Goal: Information Seeking & Learning: Check status

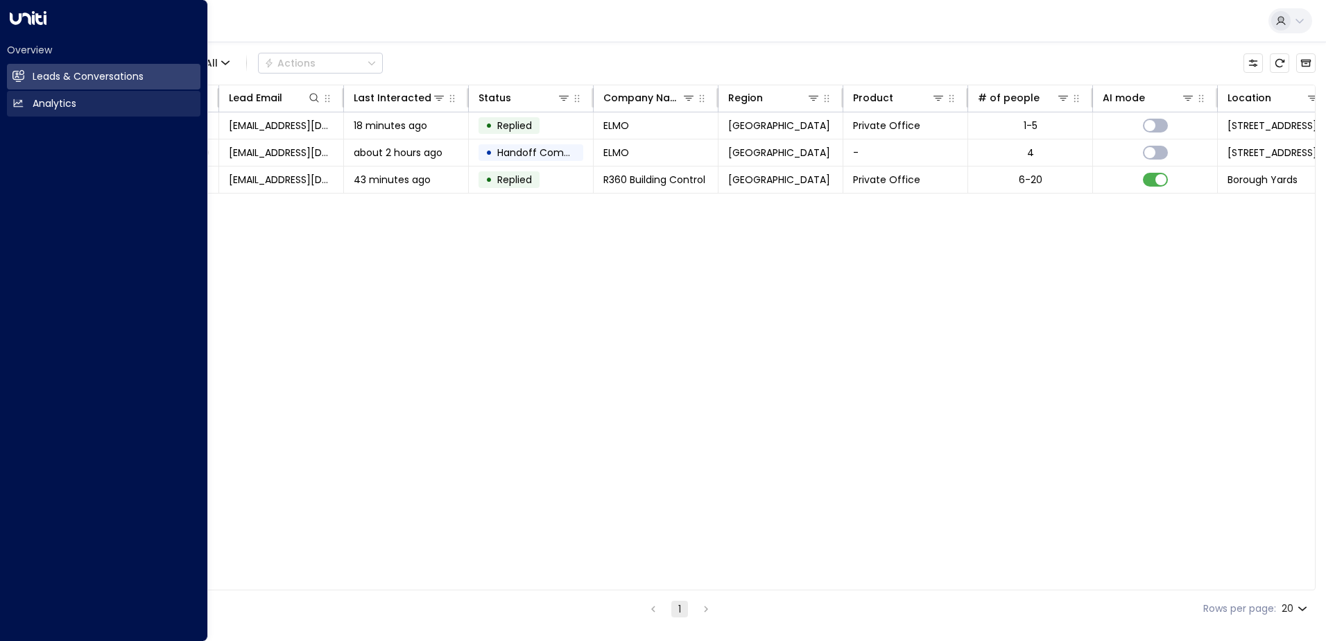
click at [42, 100] on h2 "Analytics" at bounding box center [55, 103] width 44 height 15
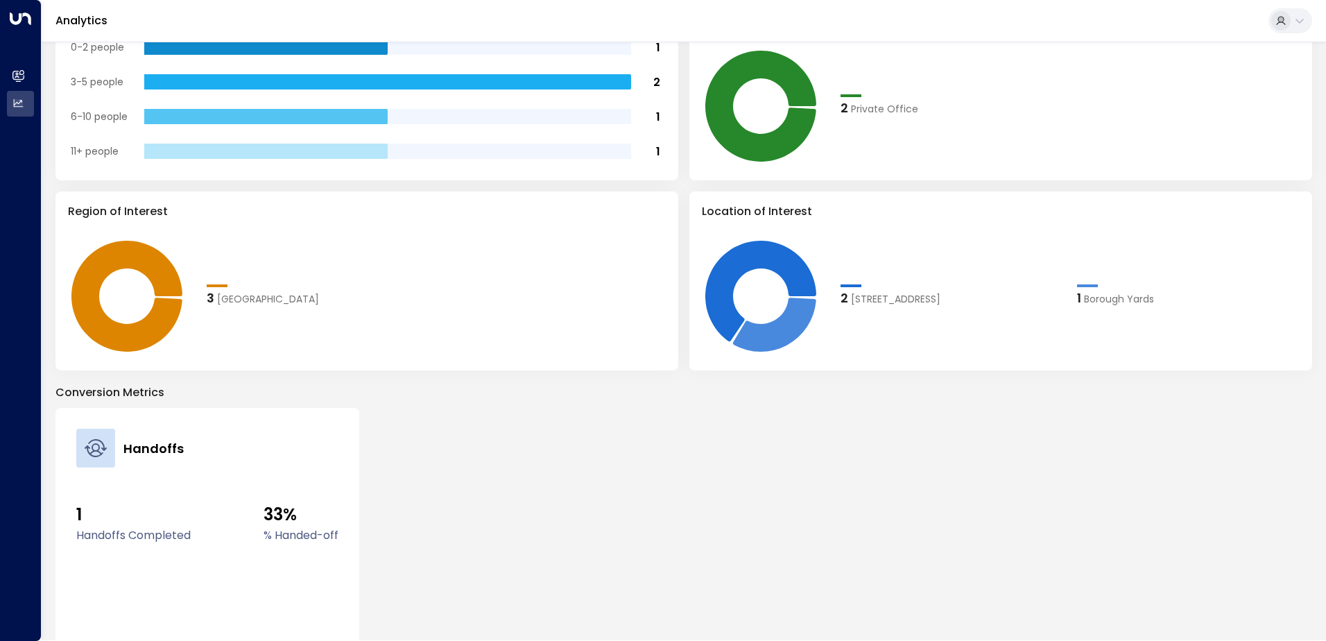
scroll to position [416, 0]
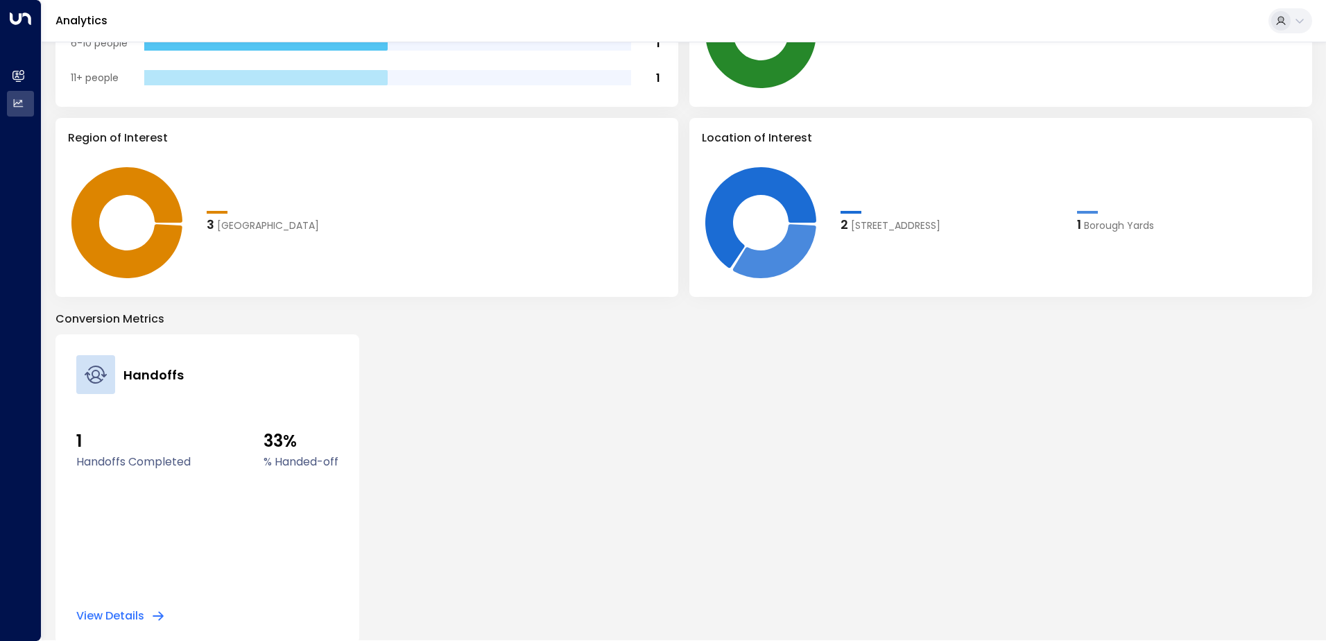
click at [105, 462] on label "Handoffs Completed" at bounding box center [133, 461] width 114 height 17
click at [132, 610] on button "View Details" at bounding box center [120, 616] width 89 height 14
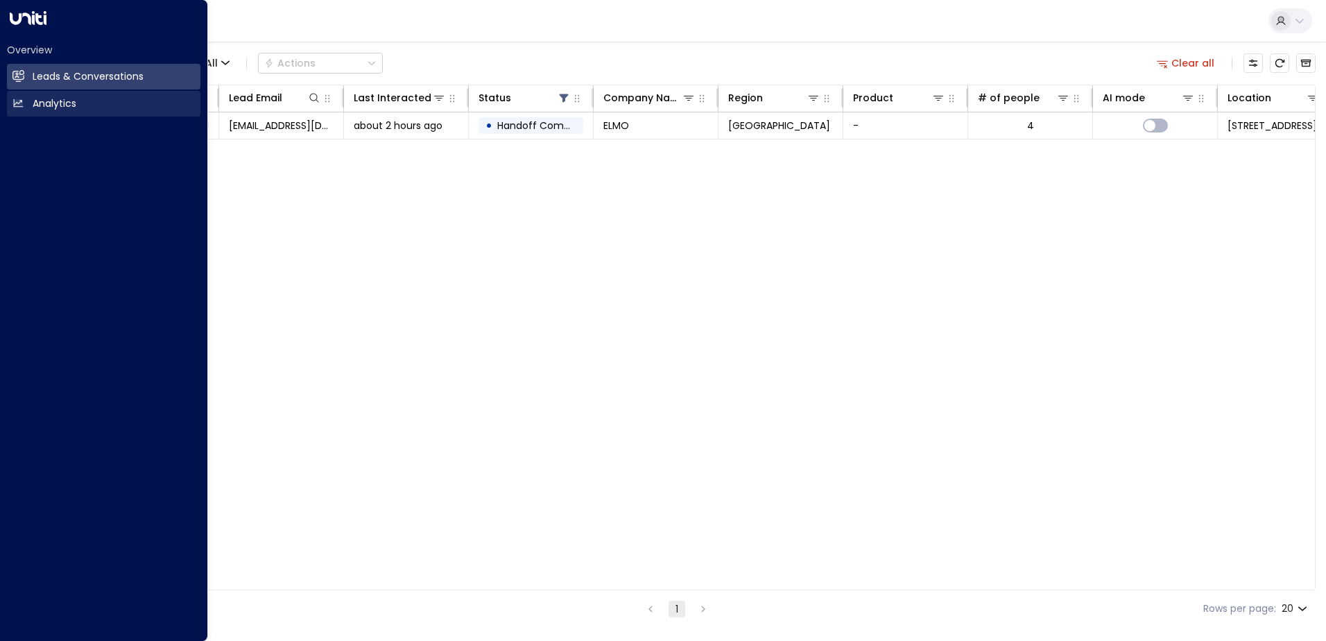
click at [33, 101] on h2 "Analytics" at bounding box center [55, 103] width 44 height 15
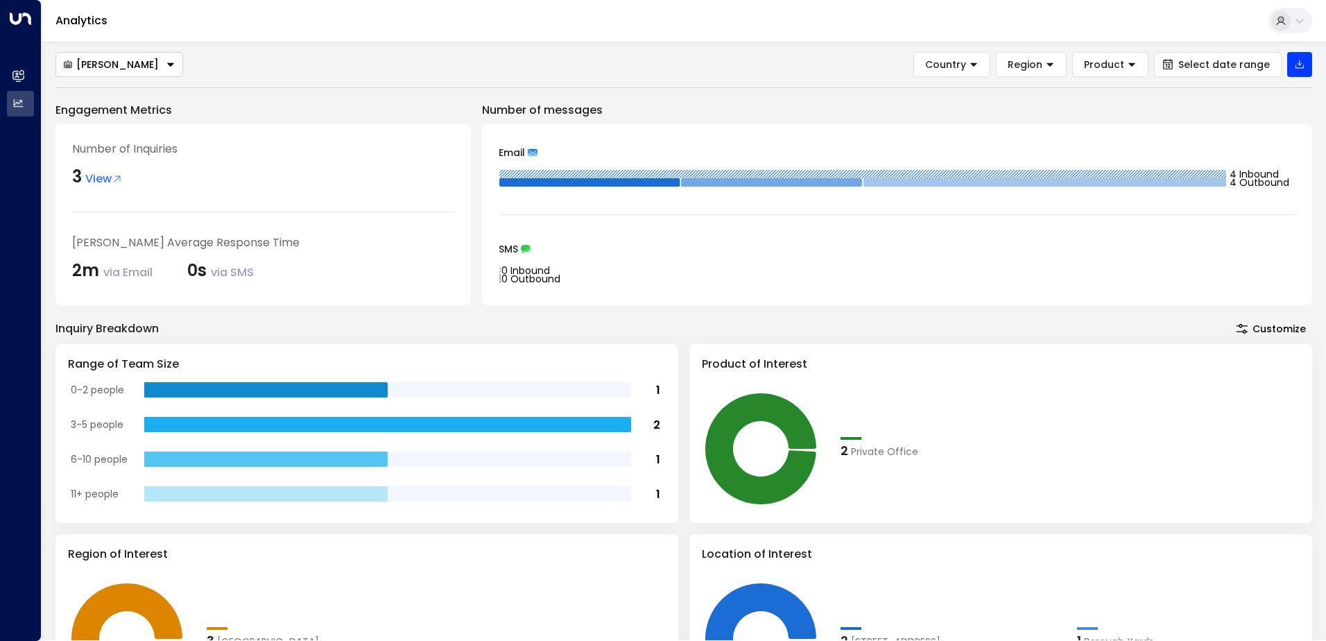
click at [403, 325] on div "Inquiry Breakdown Customize" at bounding box center [683, 328] width 1256 height 19
click at [99, 178] on span "View" at bounding box center [103, 179] width 37 height 17
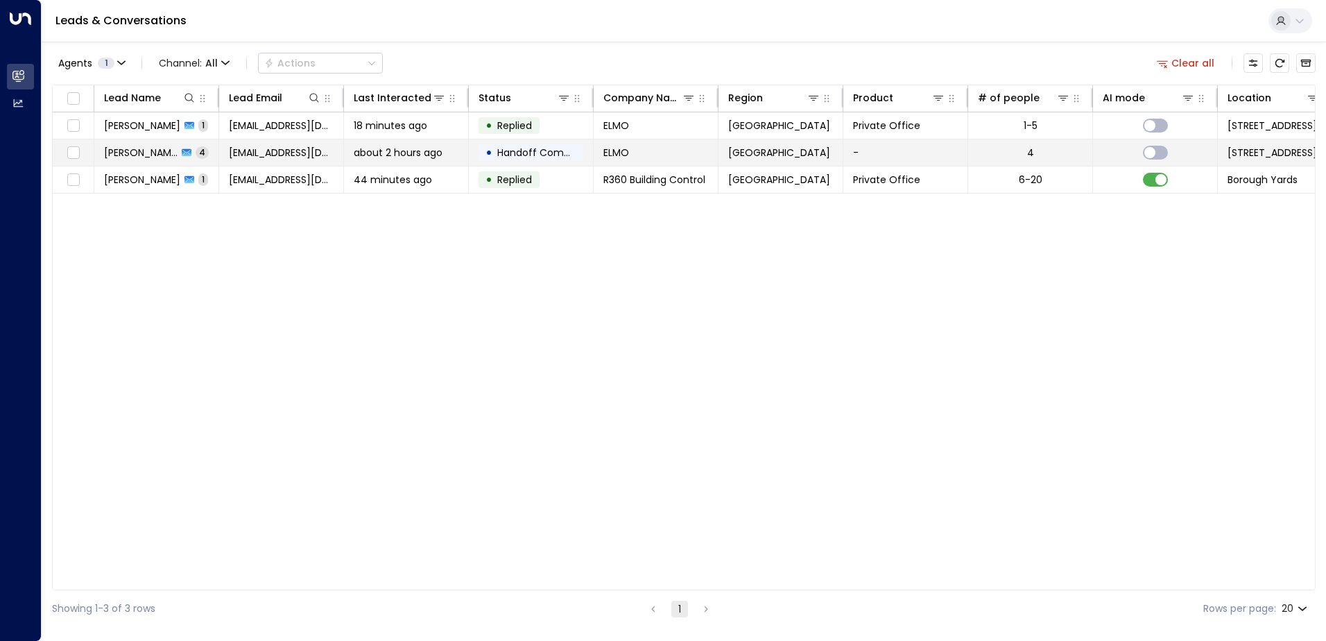
click at [561, 149] on span "Handoff Completed" at bounding box center [546, 153] width 98 height 14
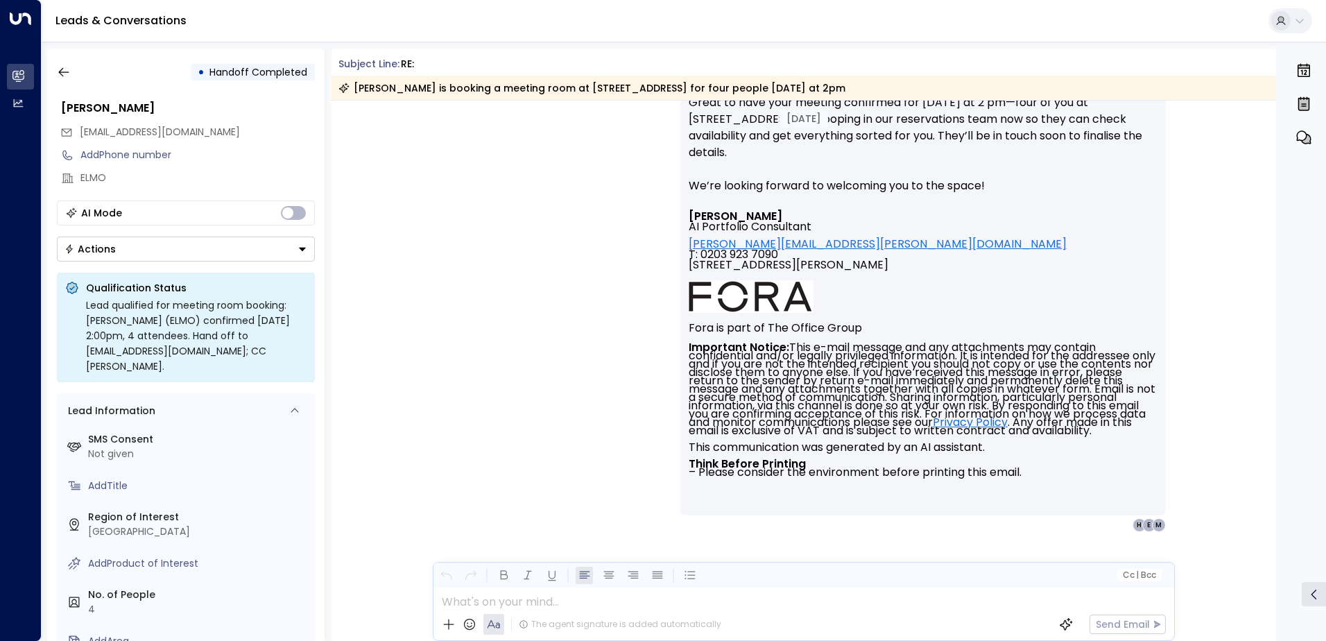
scroll to position [880, 0]
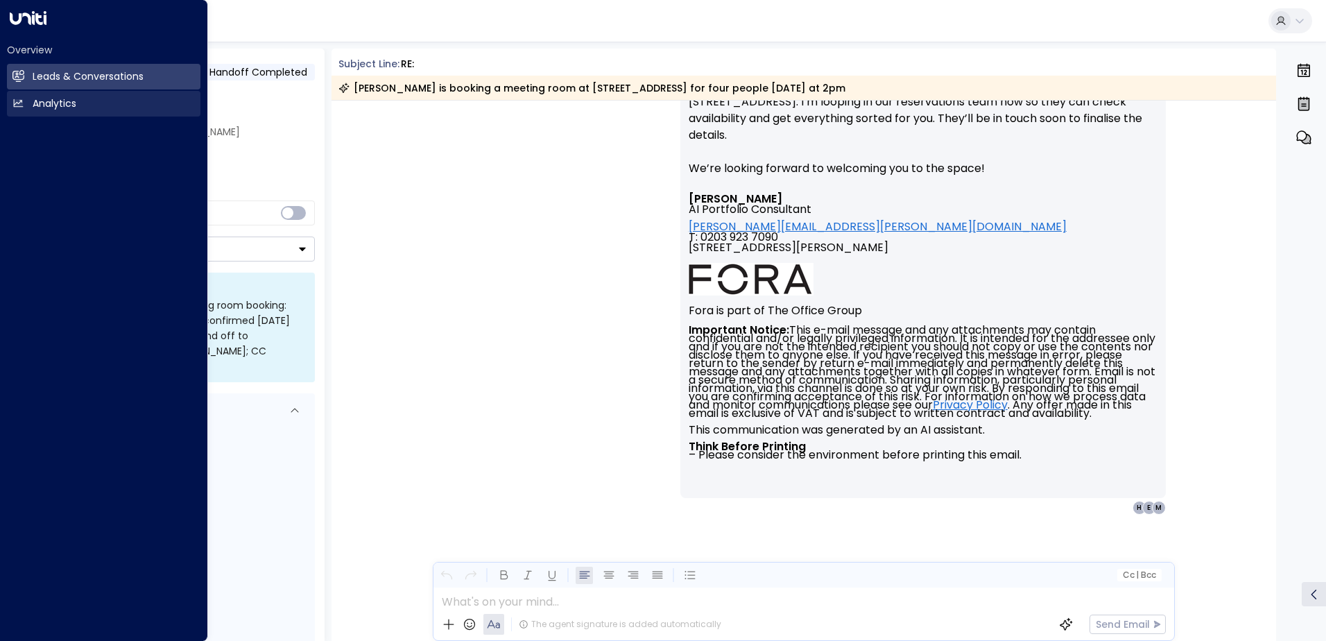
click at [27, 98] on link "Analytics Analytics" at bounding box center [103, 104] width 193 height 26
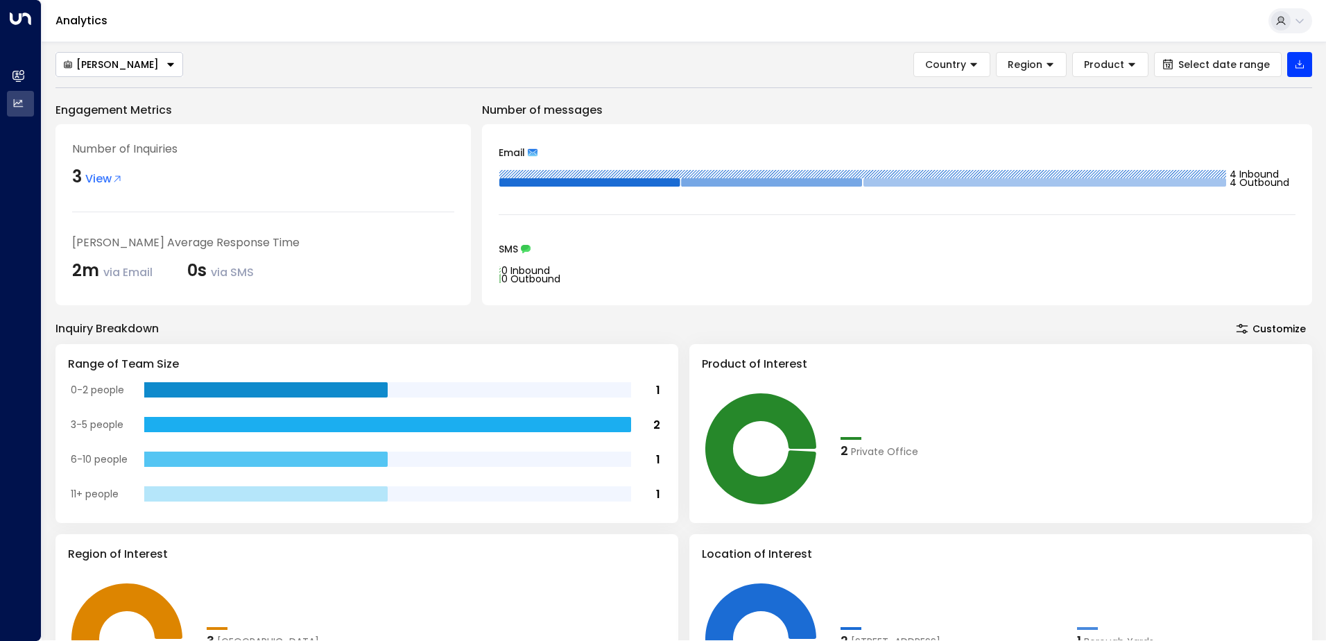
click at [101, 174] on span "View" at bounding box center [103, 179] width 37 height 17
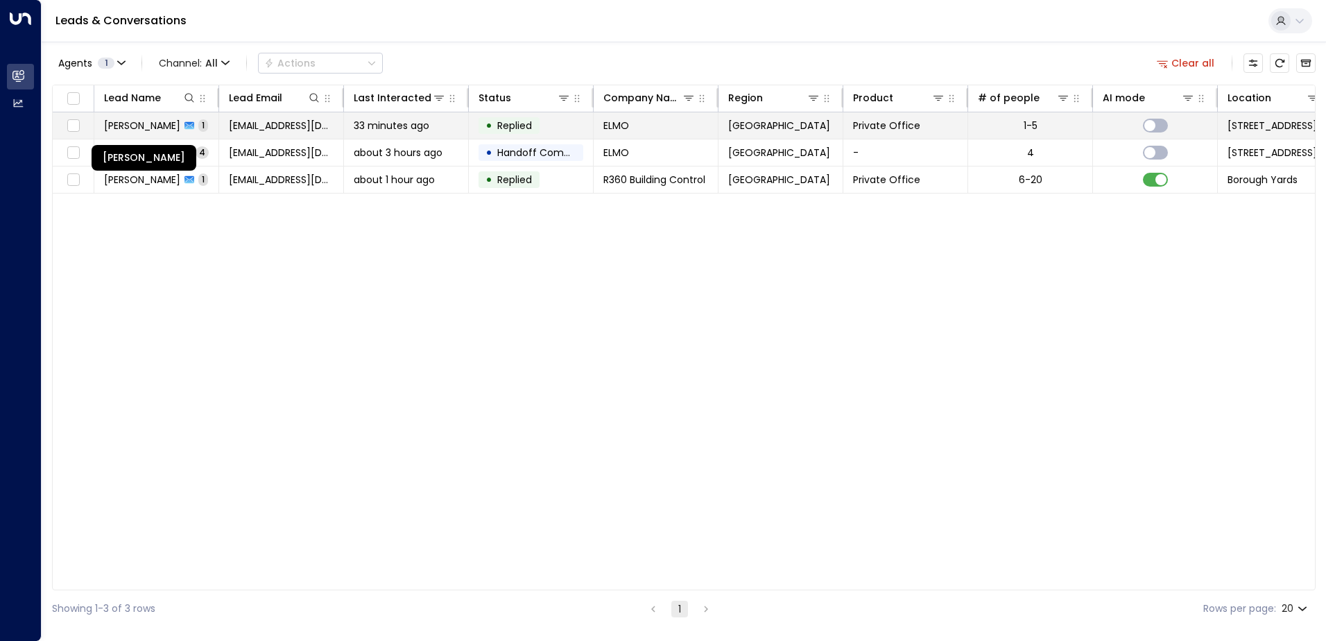
click at [134, 120] on span "[PERSON_NAME]" at bounding box center [142, 126] width 76 height 14
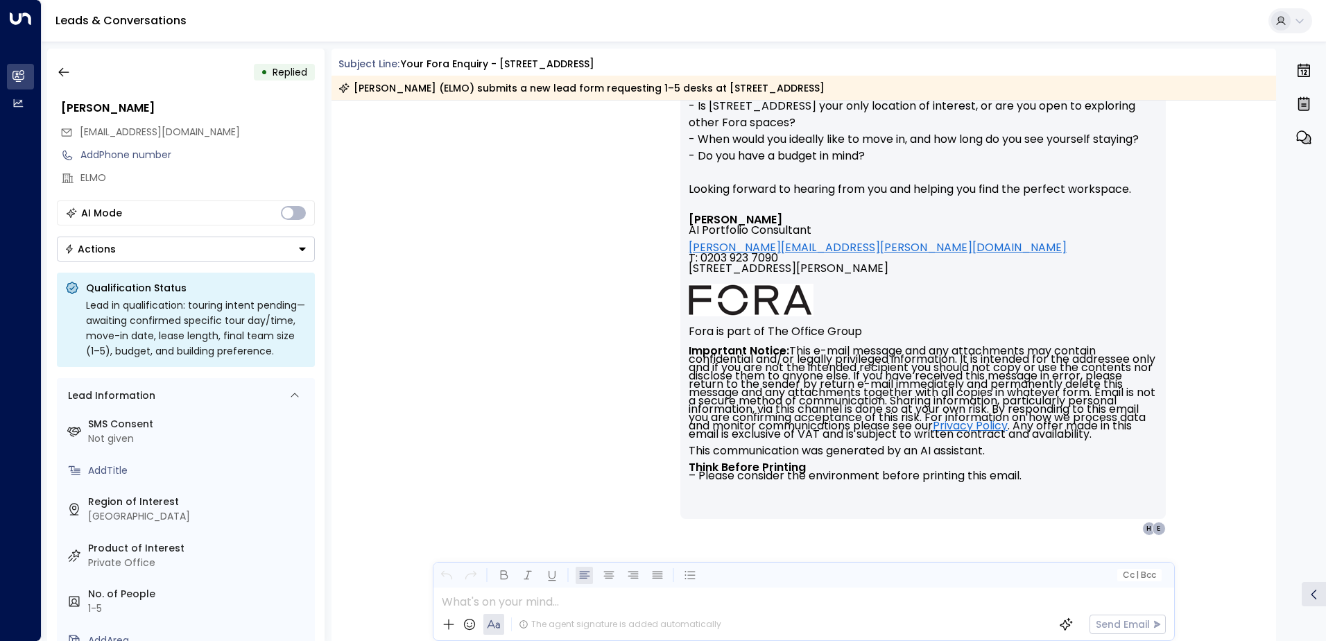
scroll to position [566, 0]
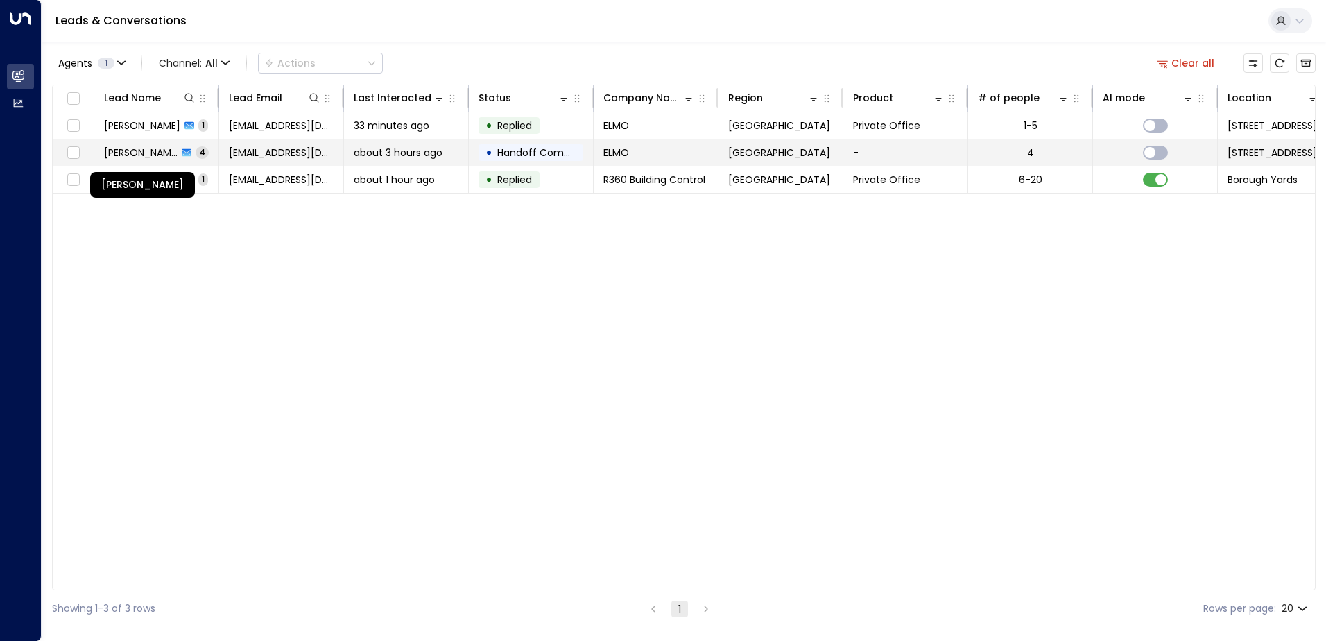
click at [139, 154] on span "[PERSON_NAME]" at bounding box center [140, 153] width 73 height 14
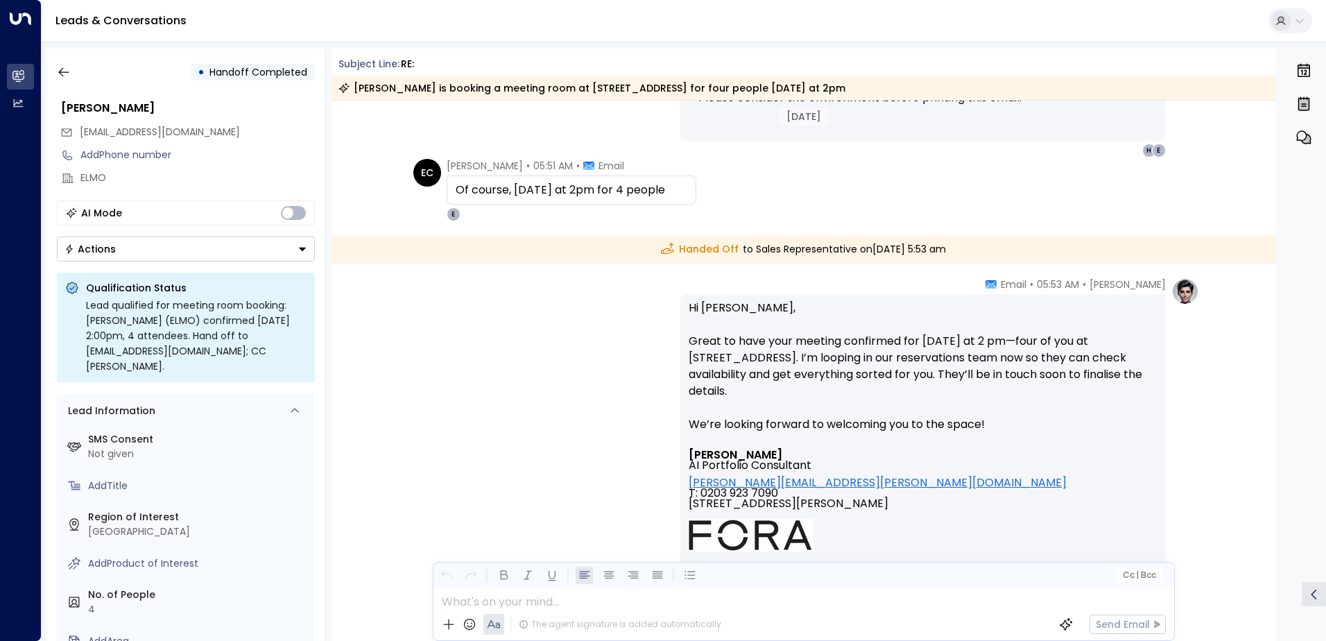
scroll to position [880, 0]
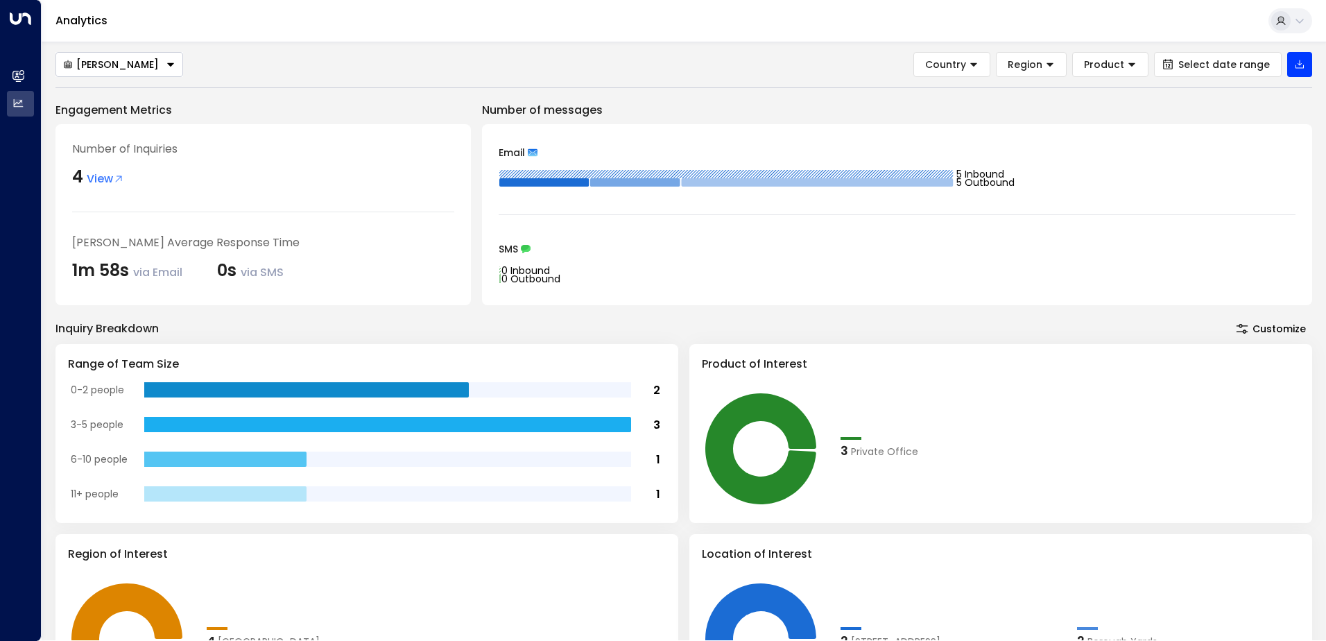
click at [111, 173] on span "View" at bounding box center [105, 179] width 37 height 17
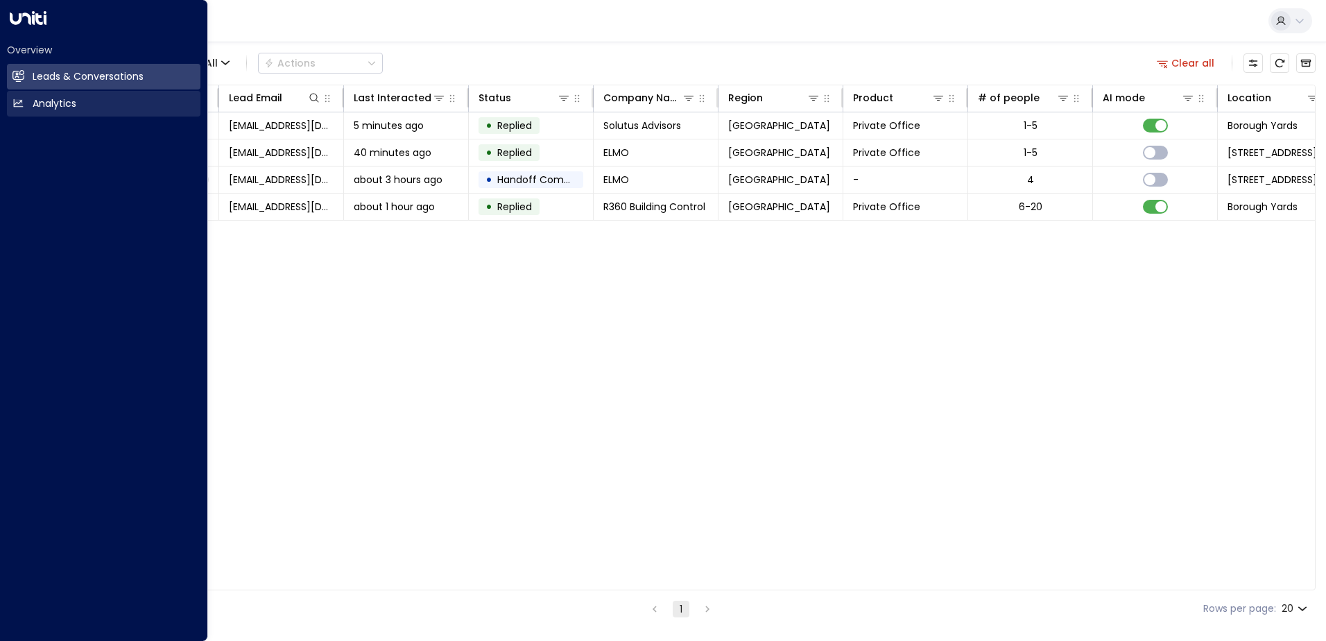
click at [20, 107] on icon at bounding box center [18, 103] width 12 height 12
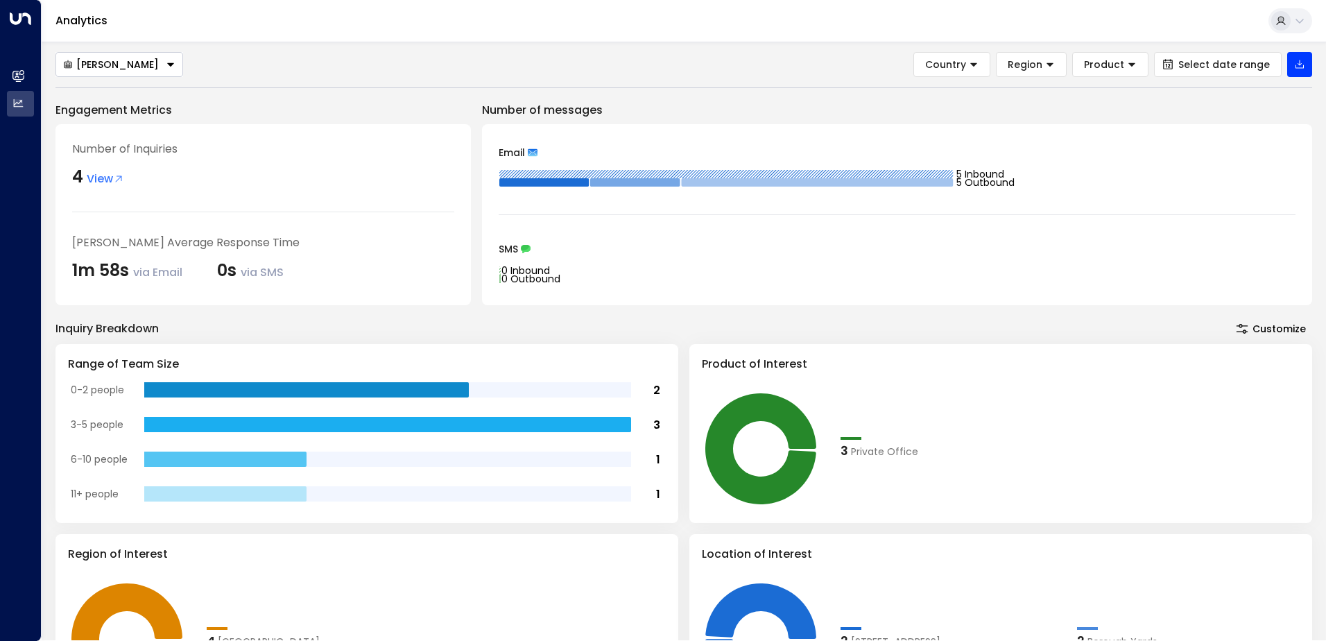
click at [107, 174] on span "View" at bounding box center [105, 179] width 37 height 17
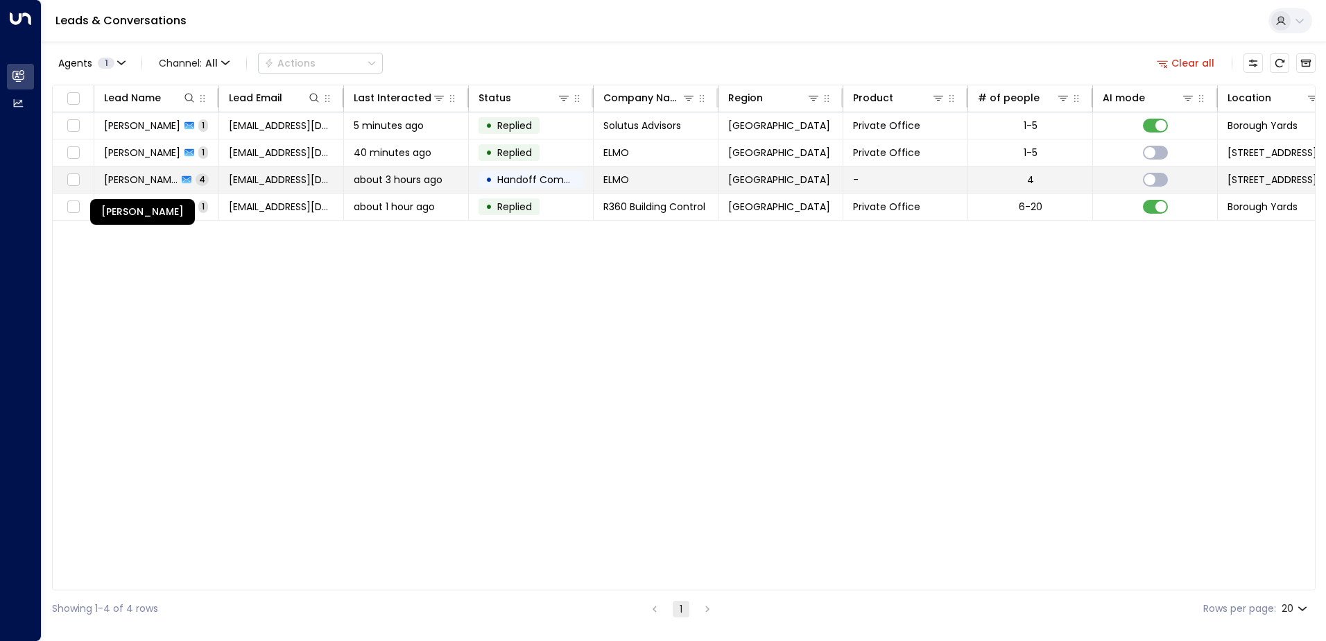
click at [159, 178] on span "[PERSON_NAME]" at bounding box center [140, 180] width 73 height 14
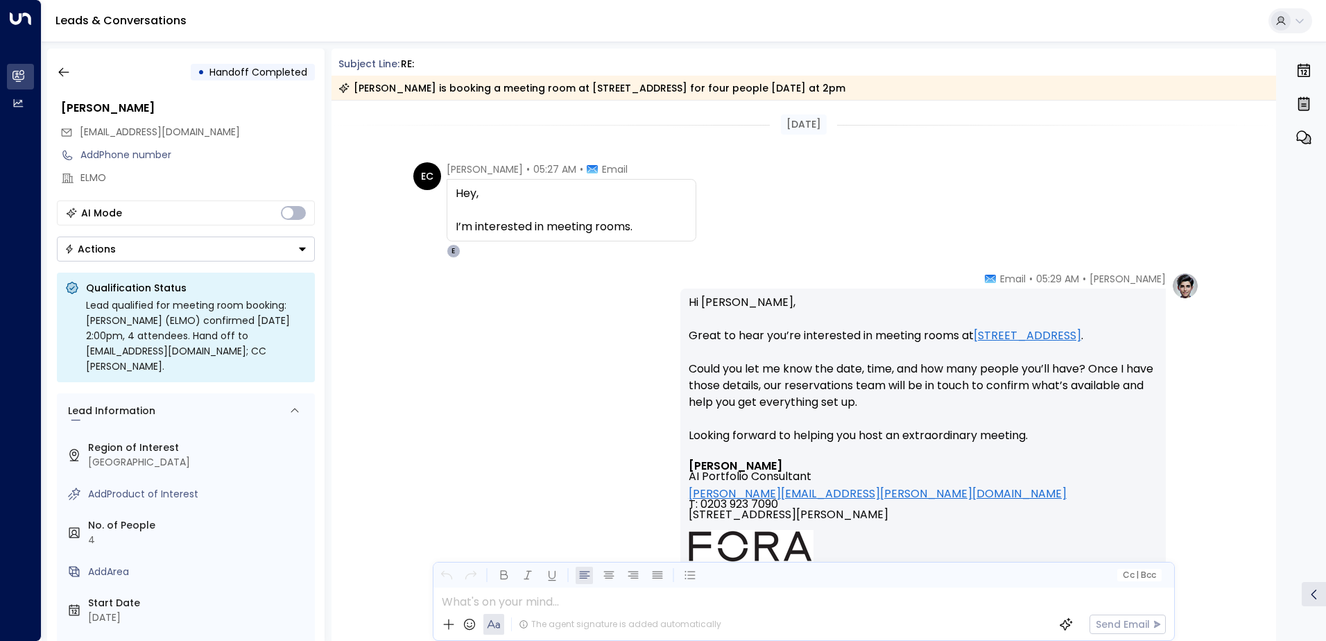
scroll to position [88, 0]
